Goal: Find specific page/section

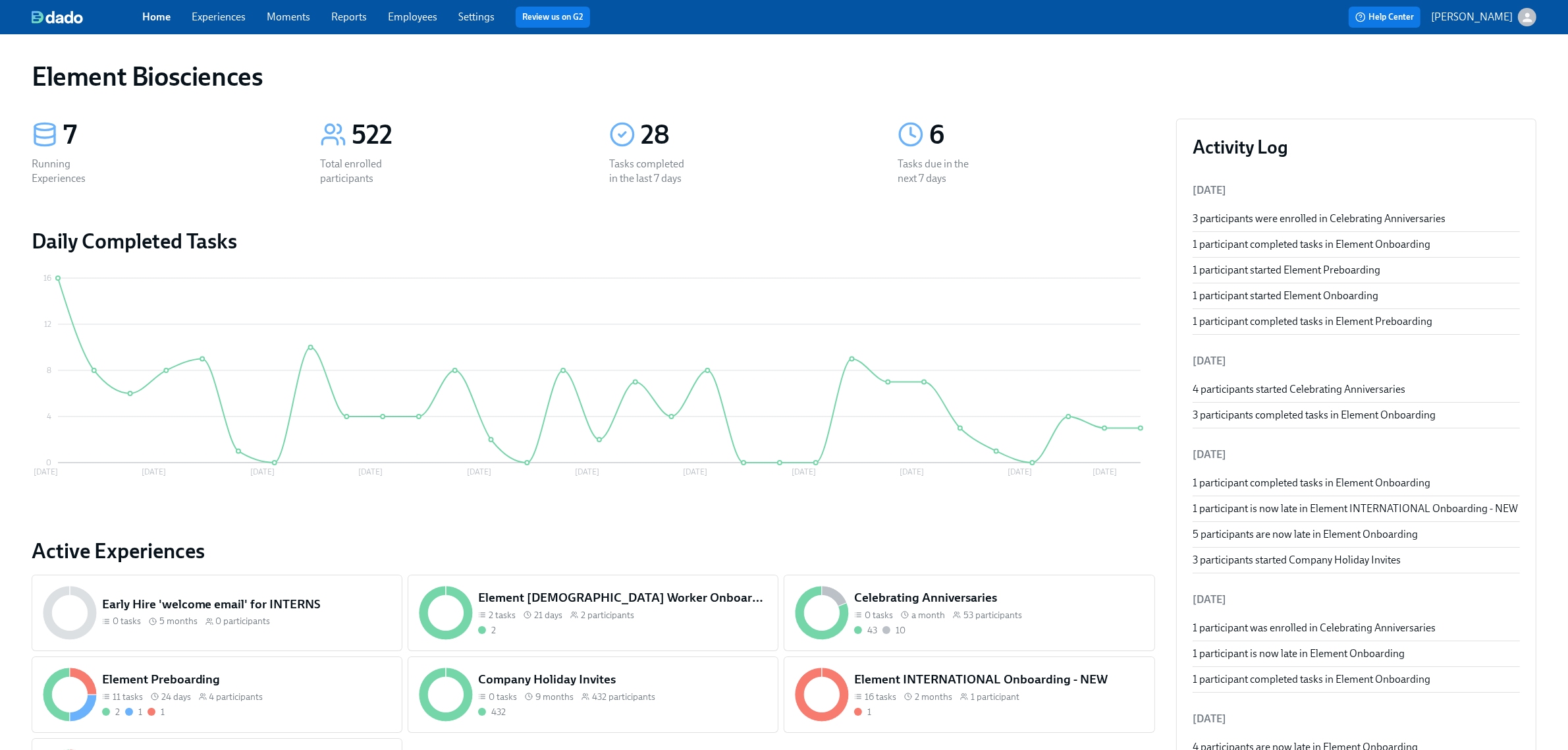
click at [216, 14] on link "Experiences" at bounding box center [218, 16] width 54 height 12
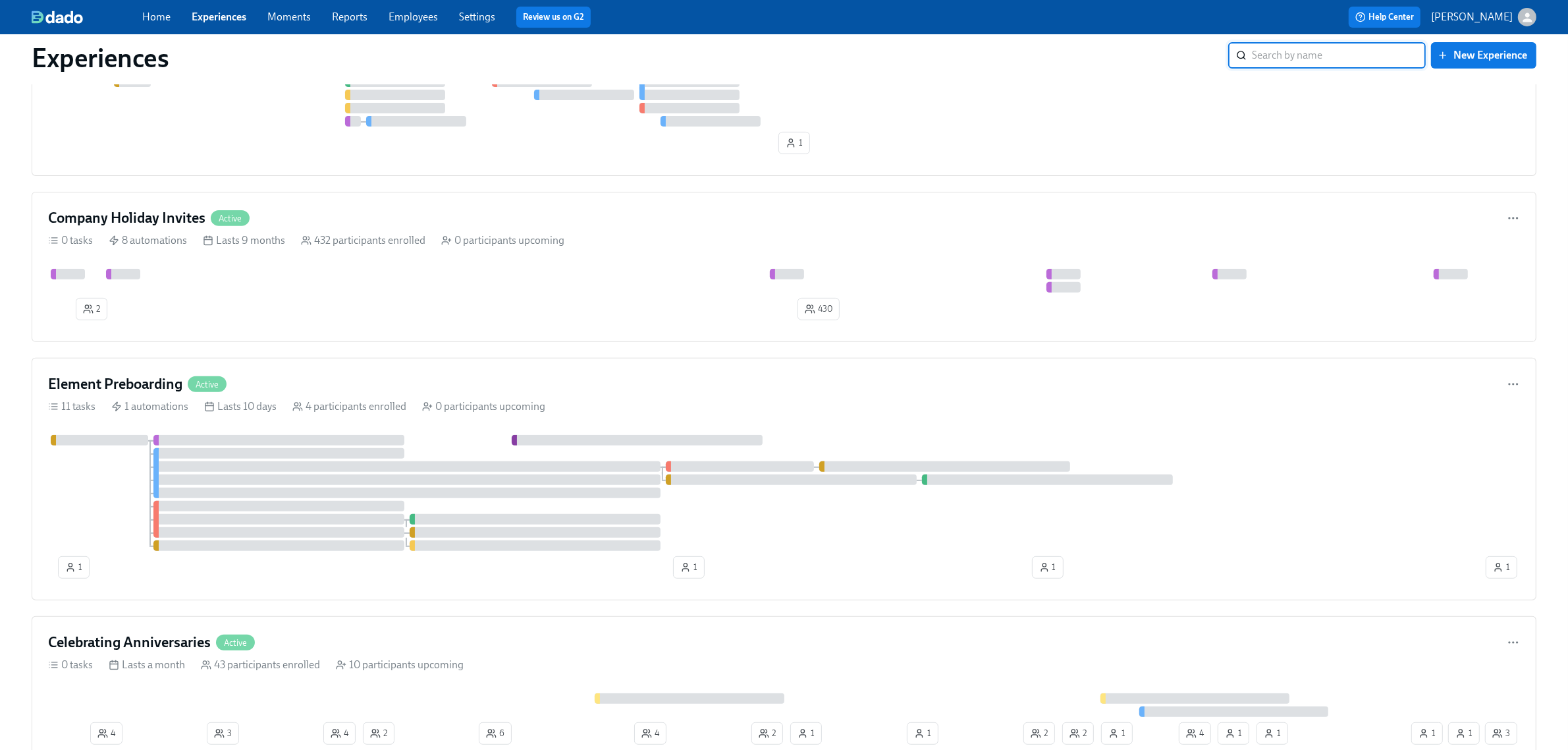
scroll to position [576, 0]
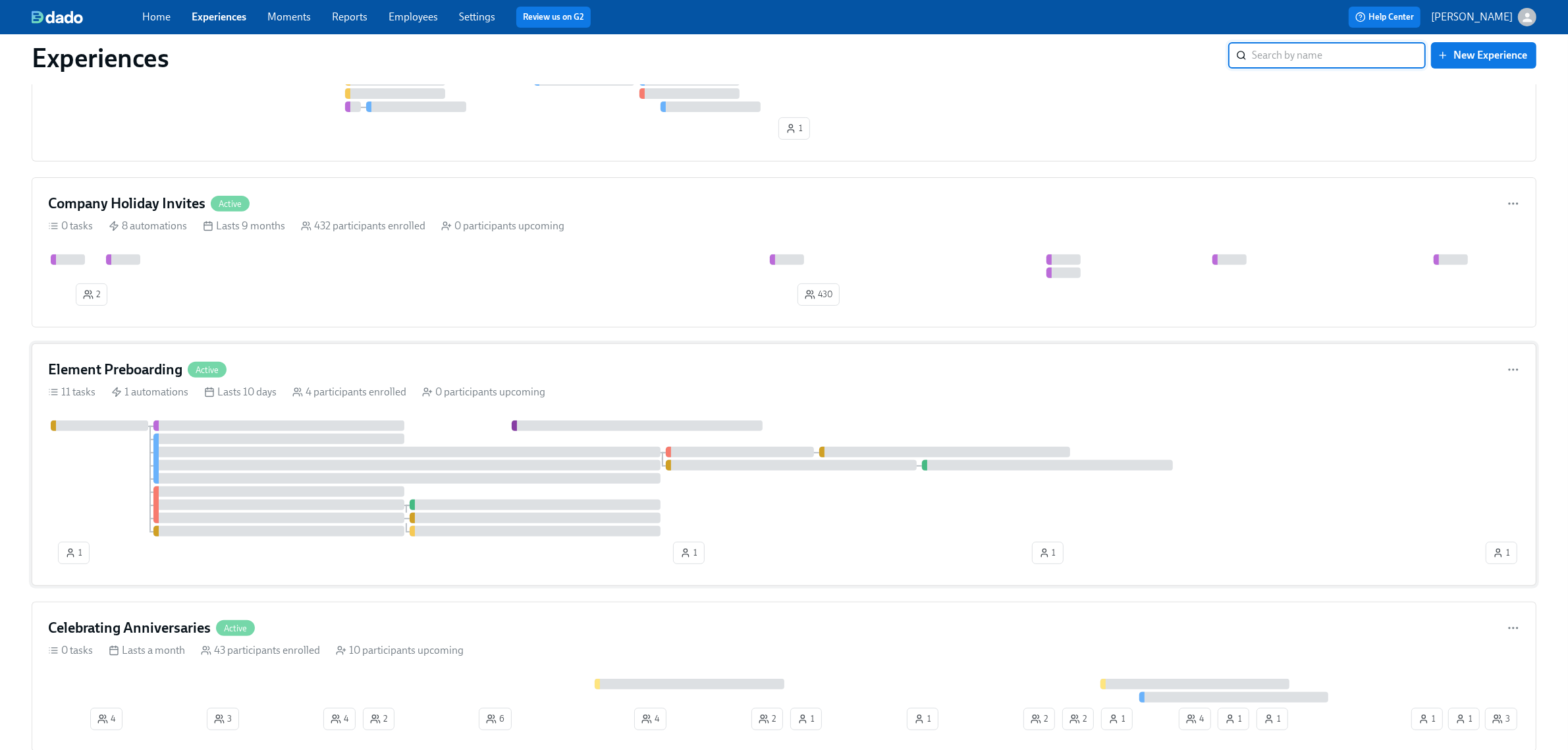
click at [711, 372] on div "Element Preboarding Active" at bounding box center [784, 369] width 1472 height 20
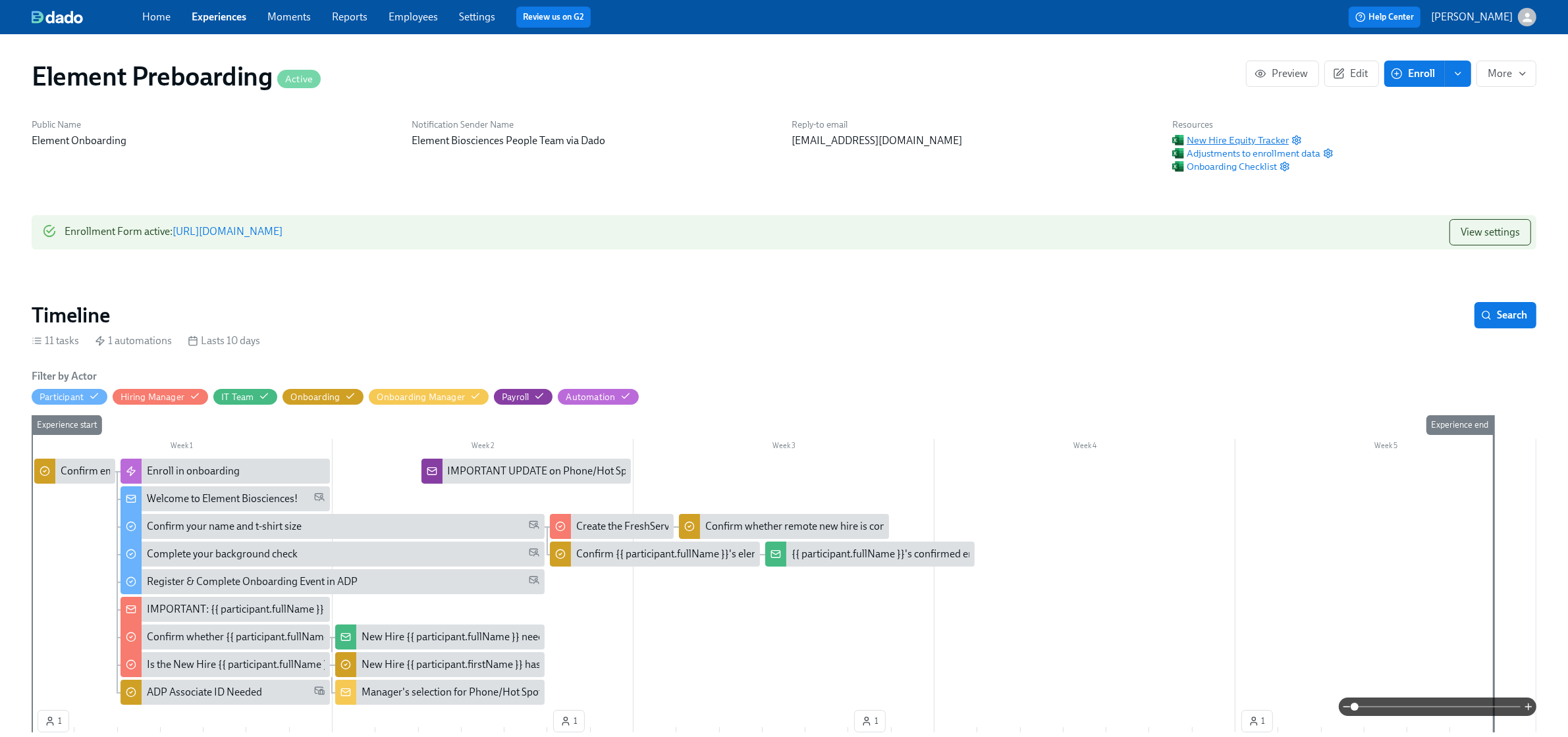
click at [1219, 142] on span "New Hire Equity Tracker" at bounding box center [1231, 140] width 117 height 13
